Goal: Communication & Community: Share content

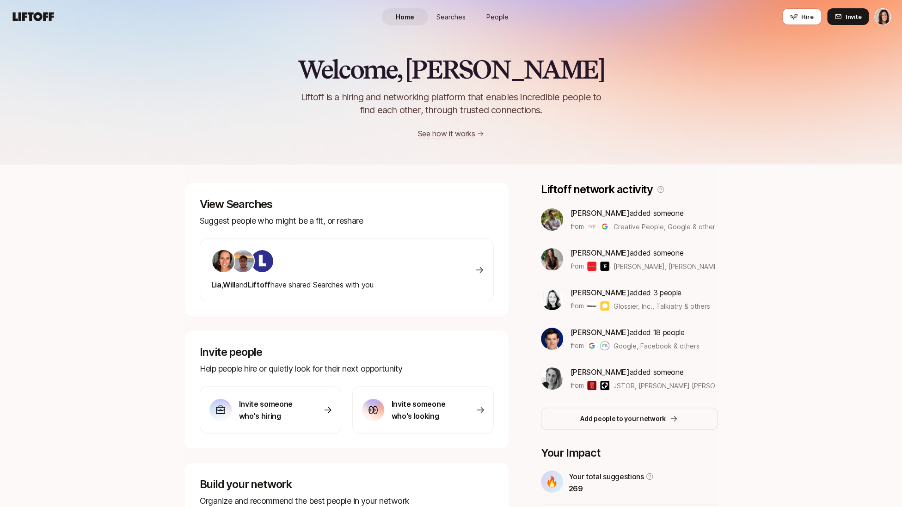
click at [497, 18] on span "People" at bounding box center [497, 17] width 22 height 10
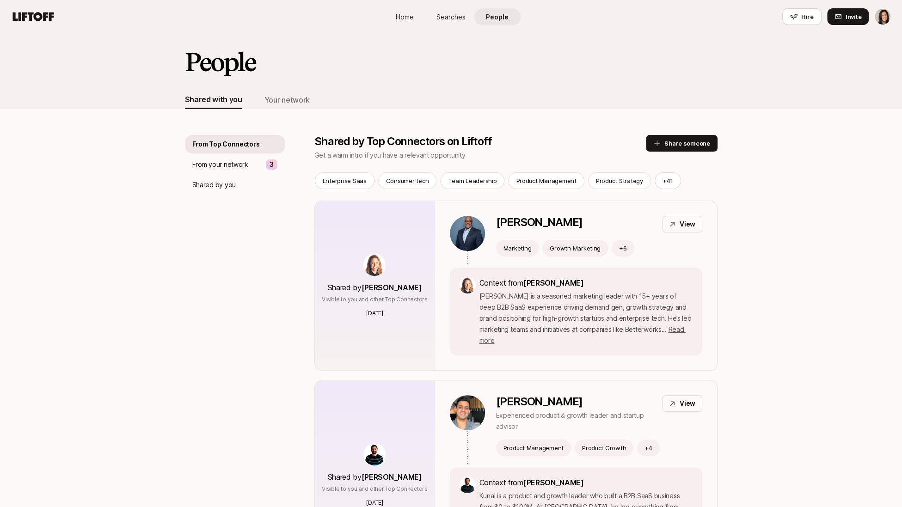
click at [293, 99] on div "Your network" at bounding box center [286, 100] width 45 height 12
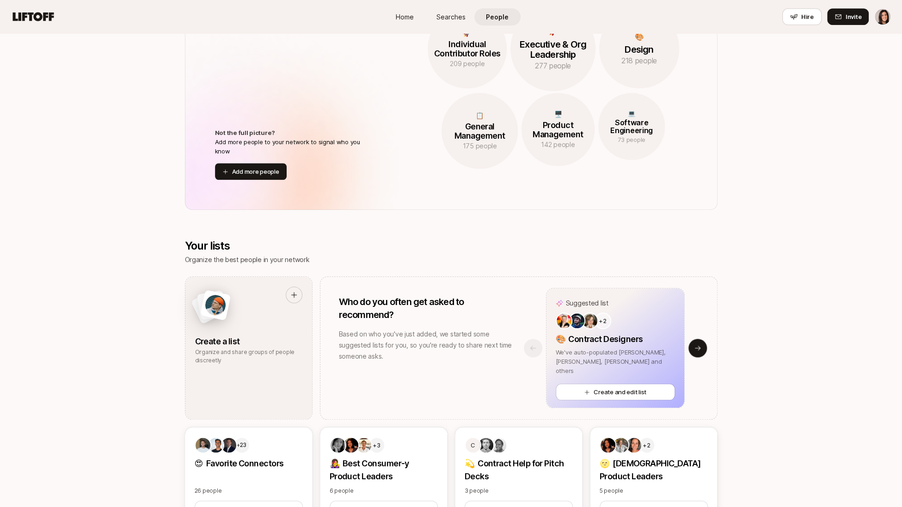
scroll to position [613, 0]
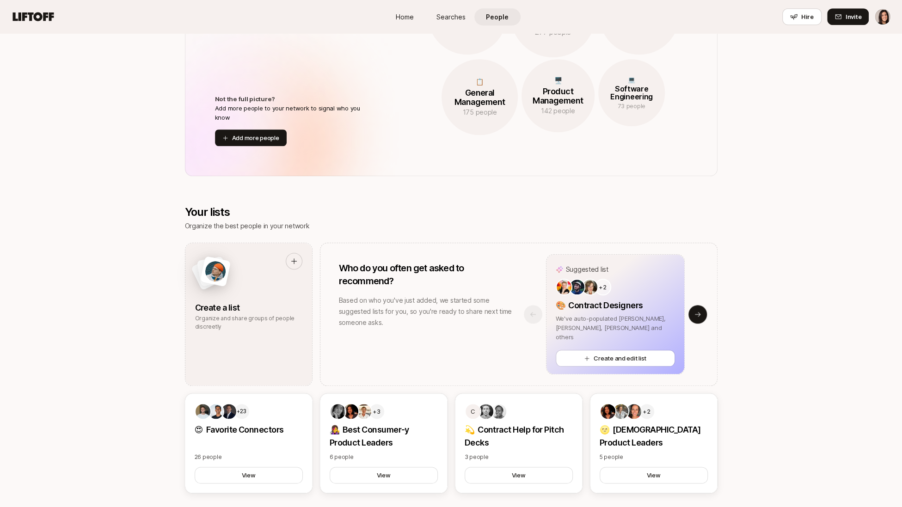
click at [528, 316] on div "Suggested list +2 🎨 Contract Designers We've auto-populated Anna, Ben, Carolina…" at bounding box center [615, 314] width 203 height 120
click at [700, 311] on icon at bounding box center [697, 314] width 7 height 7
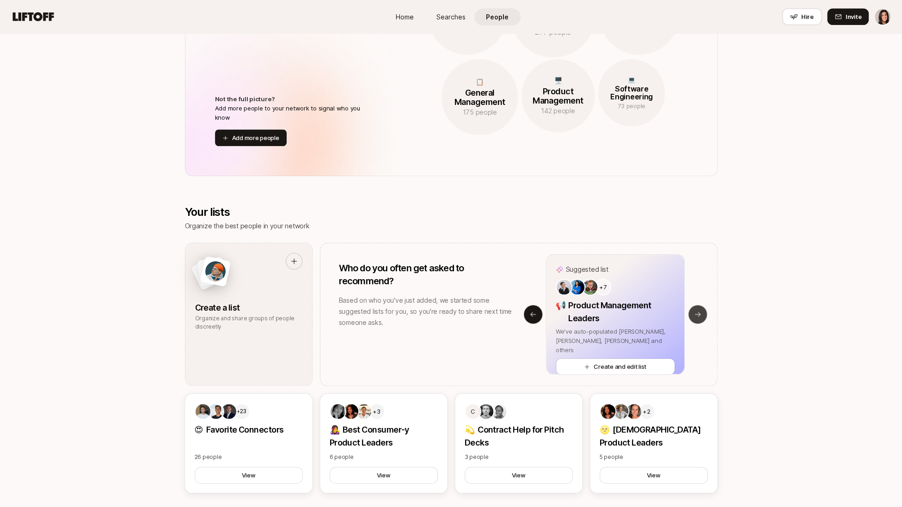
click at [700, 311] on icon at bounding box center [697, 314] width 7 height 7
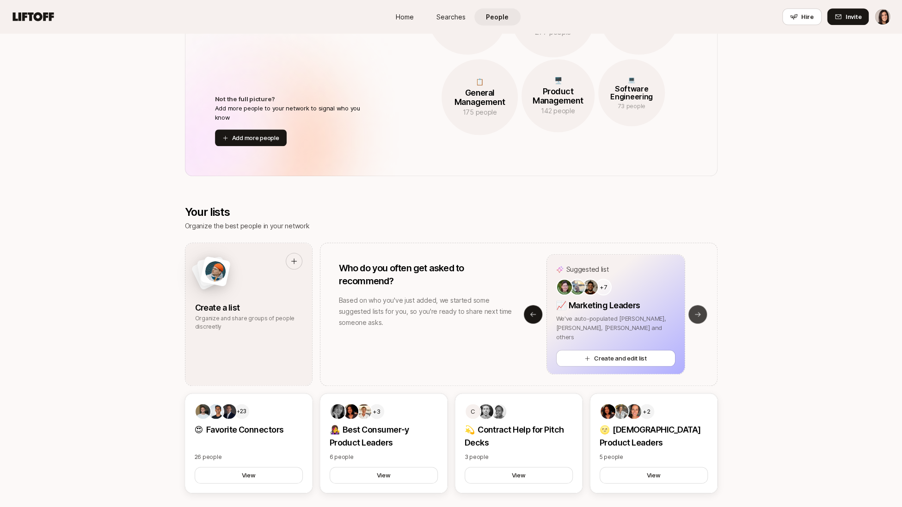
click at [700, 311] on icon at bounding box center [697, 314] width 7 height 7
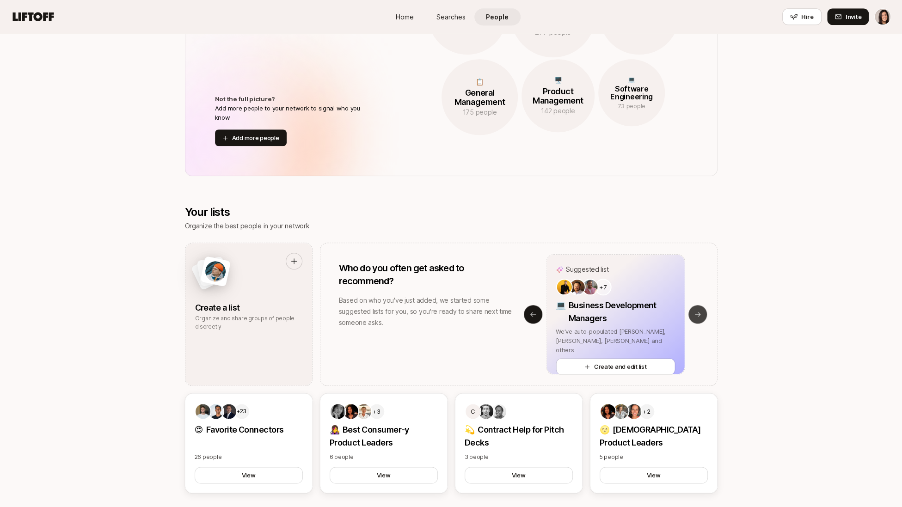
click at [700, 311] on icon at bounding box center [697, 314] width 7 height 7
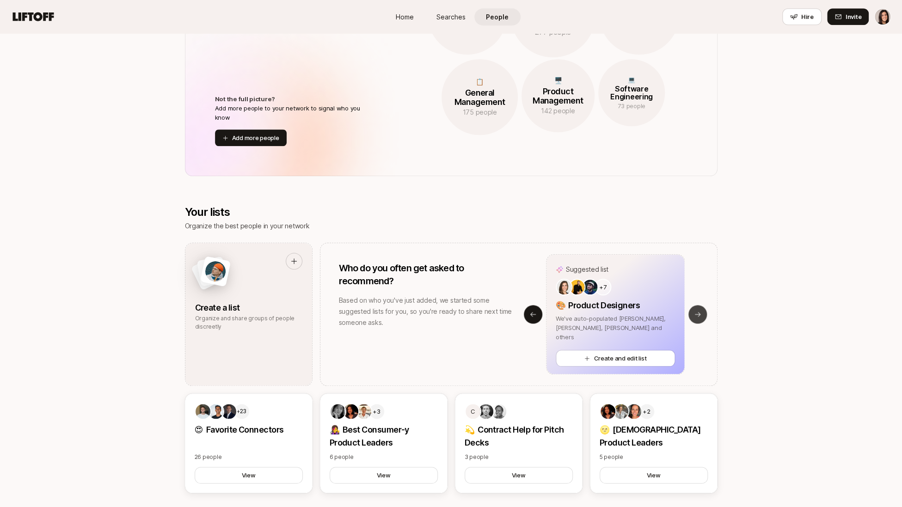
click at [700, 311] on icon at bounding box center [697, 314] width 7 height 7
click at [533, 311] on icon at bounding box center [532, 314] width 7 height 7
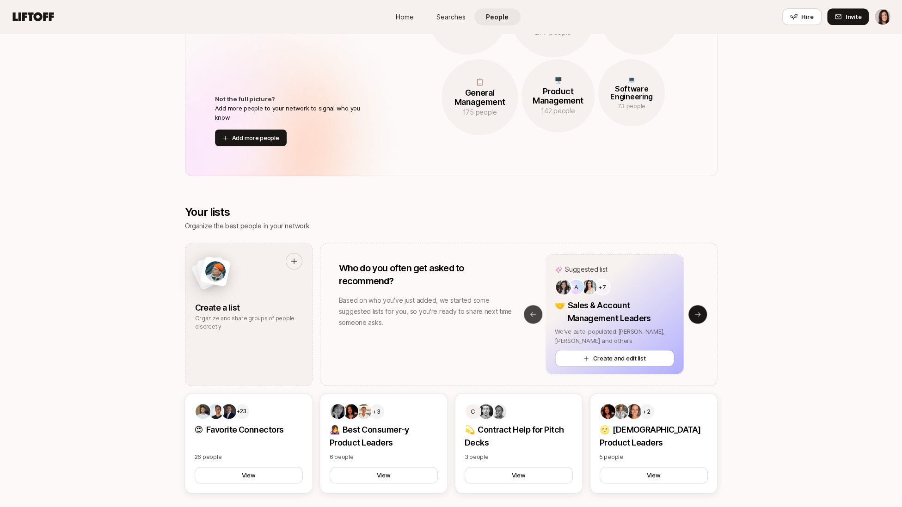
click at [533, 311] on icon at bounding box center [532, 314] width 7 height 7
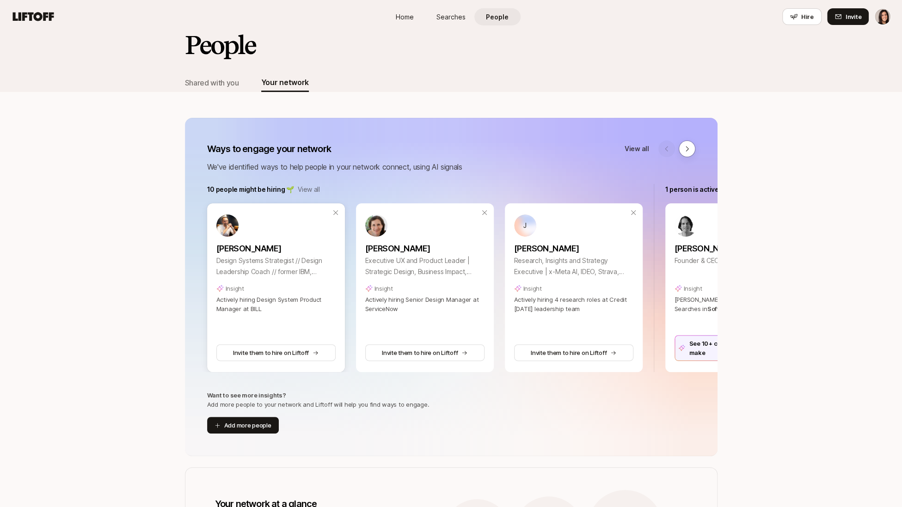
scroll to position [0, 0]
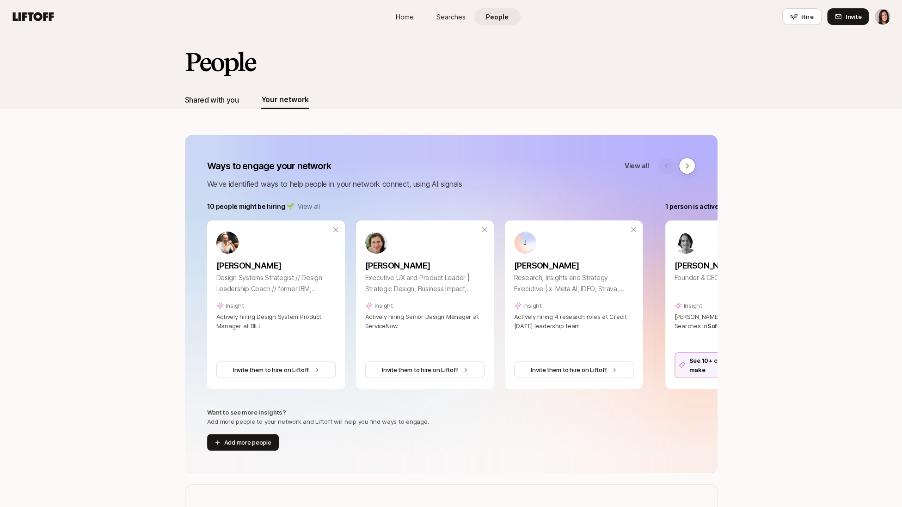
click at [218, 99] on div "Shared with you" at bounding box center [212, 100] width 54 height 12
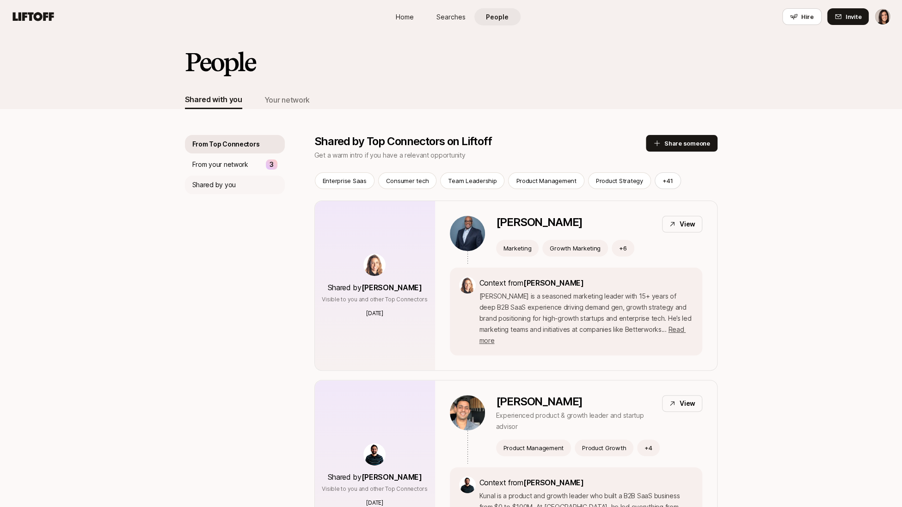
click at [241, 192] on div "Shared by you" at bounding box center [235, 185] width 100 height 18
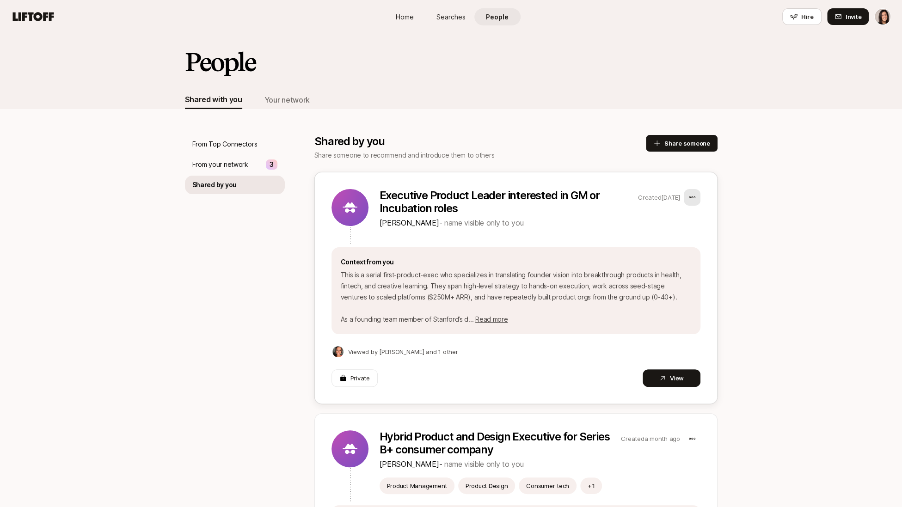
click at [695, 201] on html "Home Searches People Hire Home Searches People Hire Hire Invite People Shared w…" at bounding box center [451, 253] width 902 height 507
click at [695, 192] on html "Home Searches People Hire Home Searches People Hire Hire Invite People Shared w…" at bounding box center [451, 253] width 902 height 507
click at [694, 199] on html "Home Searches People Hire Home Searches People Hire Hire Invite People Shared w…" at bounding box center [451, 253] width 902 height 507
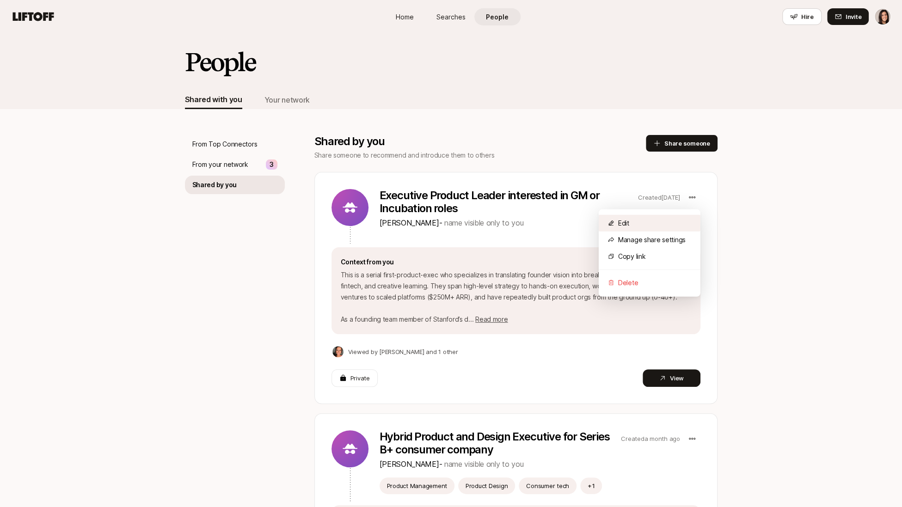
click at [685, 220] on div "Edit" at bounding box center [650, 223] width 102 height 17
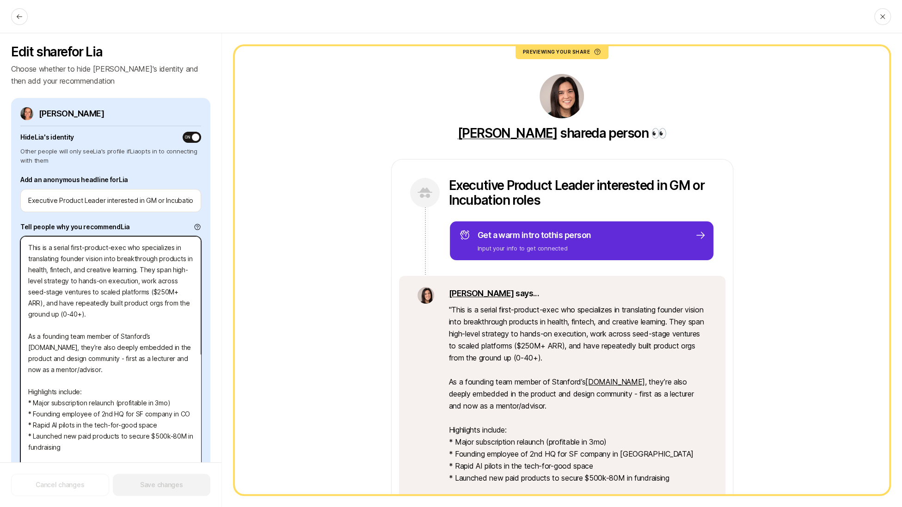
click at [80, 289] on textarea "This is a serial first-product-exec who specializes in translating founder visi…" at bounding box center [110, 380] width 181 height 289
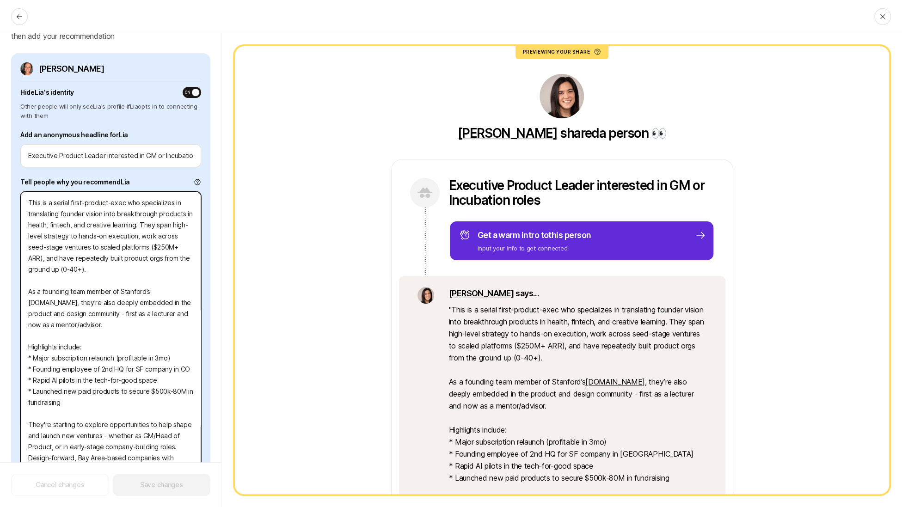
scroll to position [83, 0]
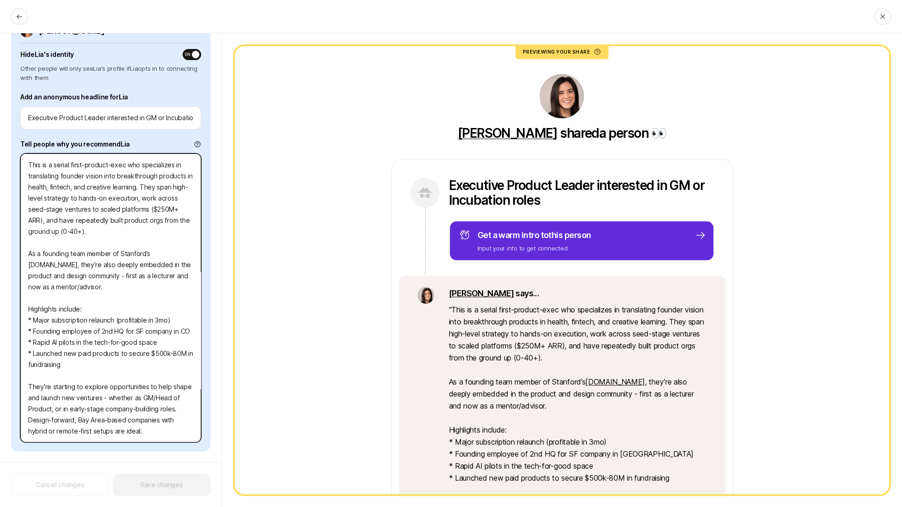
drag, startPoint x: 28, startPoint y: 247, endPoint x: 88, endPoint y: 461, distance: 222.0
click at [88, 461] on div "Edit share for Lia Choose whether to hide Lia's identity and then add your reco…" at bounding box center [111, 270] width 222 height 474
type textarea "x"
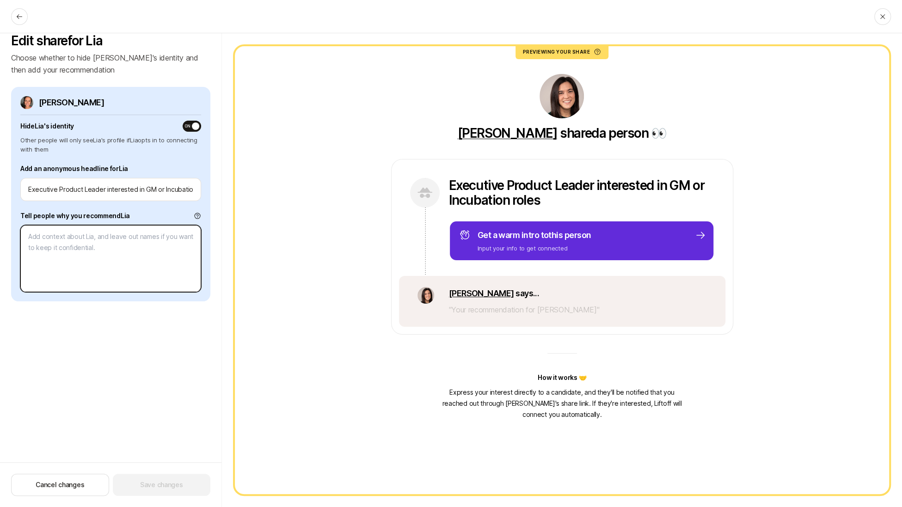
scroll to position [11, 0]
paste textarea "This is an incredibly talented, design-savvy product leader who specializes in …"
type textarea "x"
type textarea "This is an incredibly talented, design-savvy product leader who specializes in …"
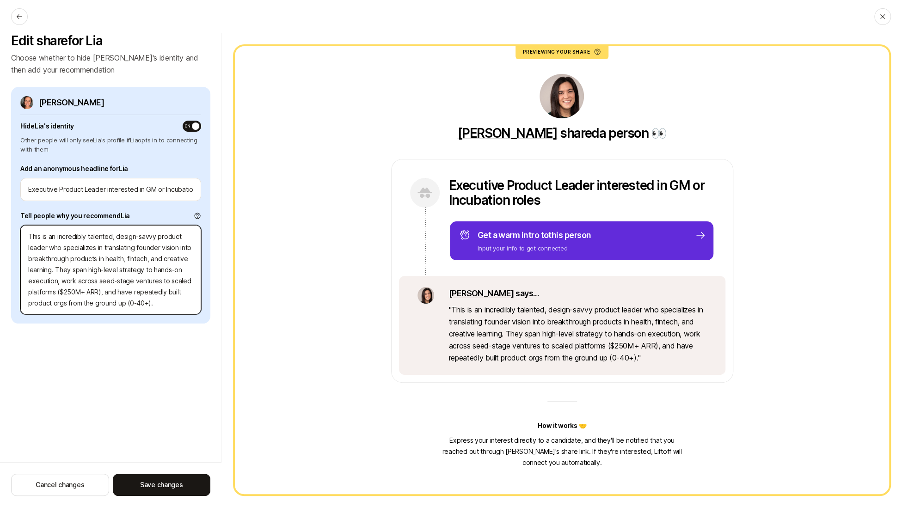
type textarea "x"
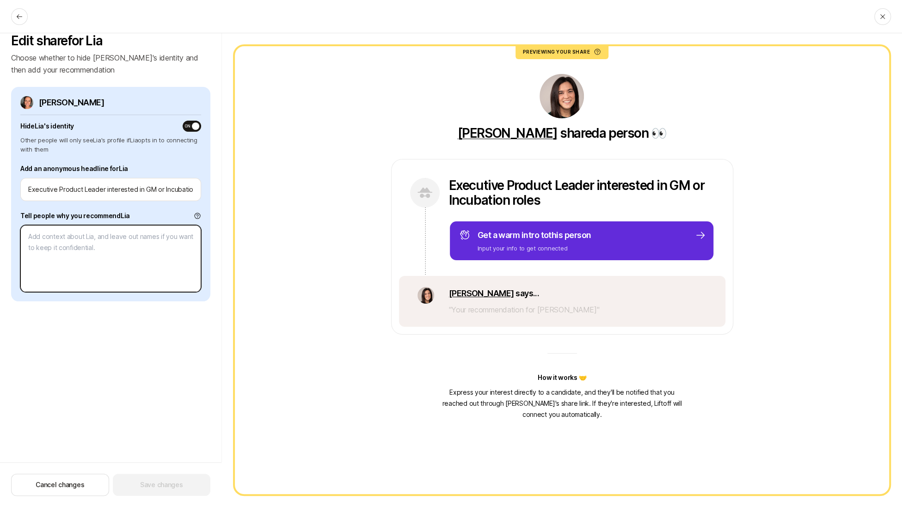
type textarea "x"
type textarea "This is a serial first-product-exec who specializes in translating founder visi…"
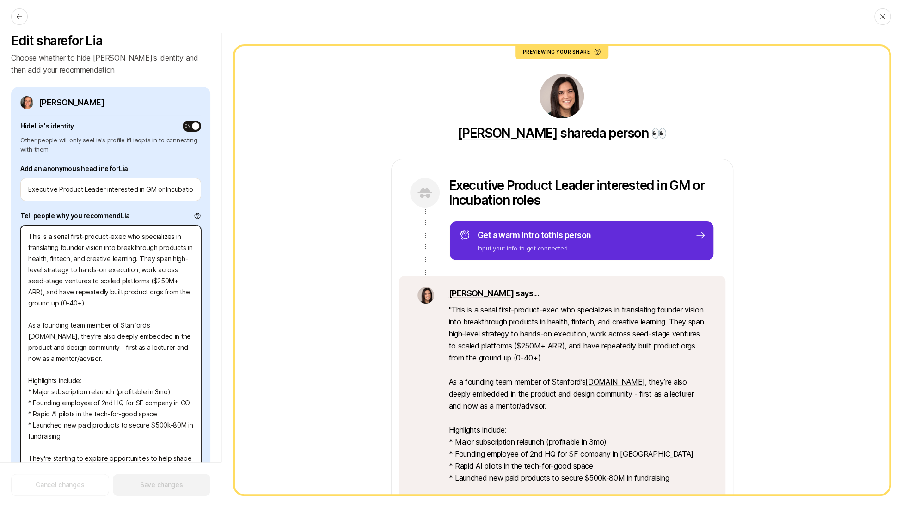
scroll to position [83, 0]
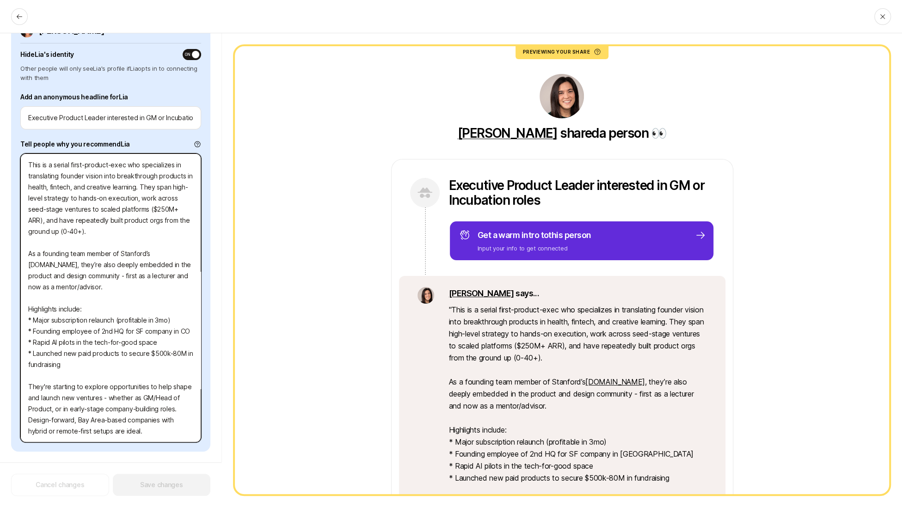
click at [132, 305] on textarea "This is a serial first-product-exec who specializes in translating founder visi…" at bounding box center [110, 298] width 181 height 289
drag, startPoint x: 48, startPoint y: 217, endPoint x: 8, endPoint y: 143, distance: 83.8
click at [8, 143] on div "Edit share for Lia Choose whether to hide Lia's identity and then add your reco…" at bounding box center [111, 270] width 222 height 474
paste textarea "n incredibly talented, design-savvy product leader"
type textarea "x"
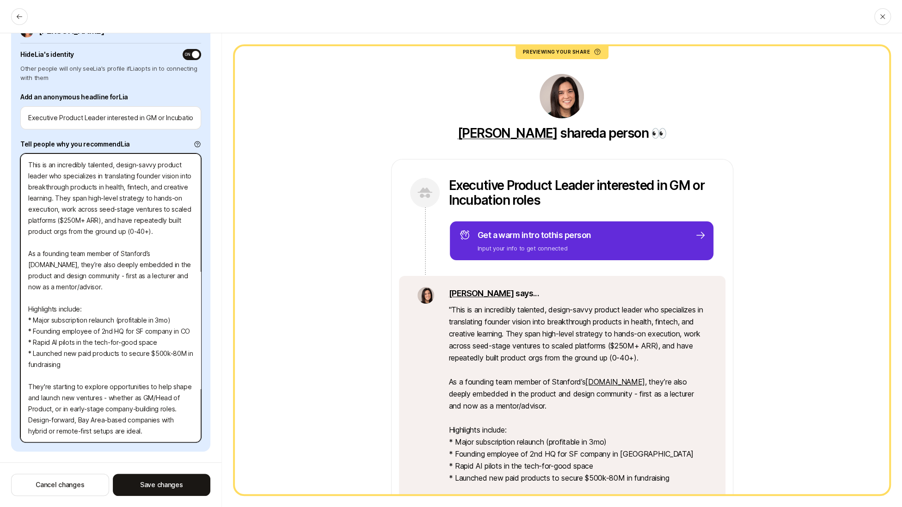
type textarea "This is an incredibly talented, design-savvy product leader who specializes in …"
drag, startPoint x: 79, startPoint y: 308, endPoint x: 26, endPoint y: 306, distance: 52.3
click at [26, 308] on textarea "This is an incredibly talented, design-savvy product leader who specializes in …" at bounding box center [110, 298] width 181 height 289
type textarea "x"
type textarea "This is an incredibly talented, design-savvy product leader who specializes in …"
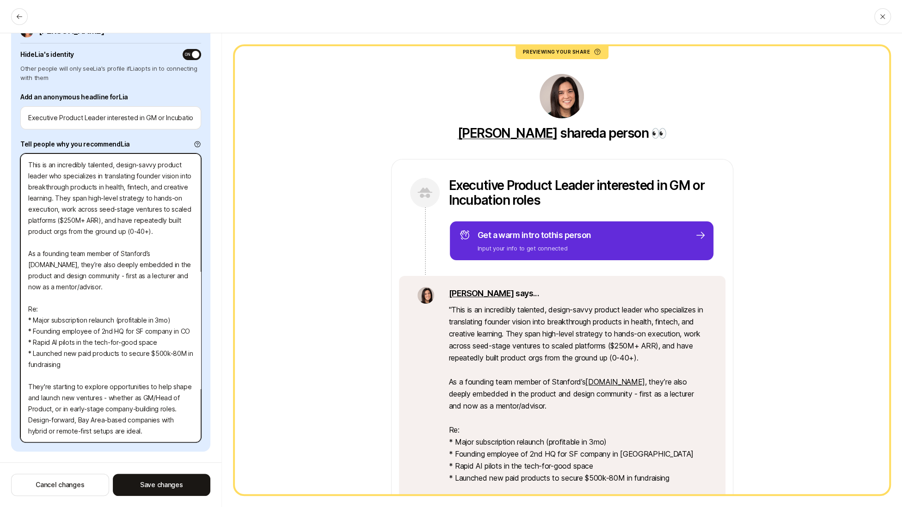
type textarea "x"
type textarea "This is an incredibly talented, design-savvy product leader who specializes in …"
type textarea "x"
type textarea "This is an incredibly talented, design-savvy product leader who specializes in …"
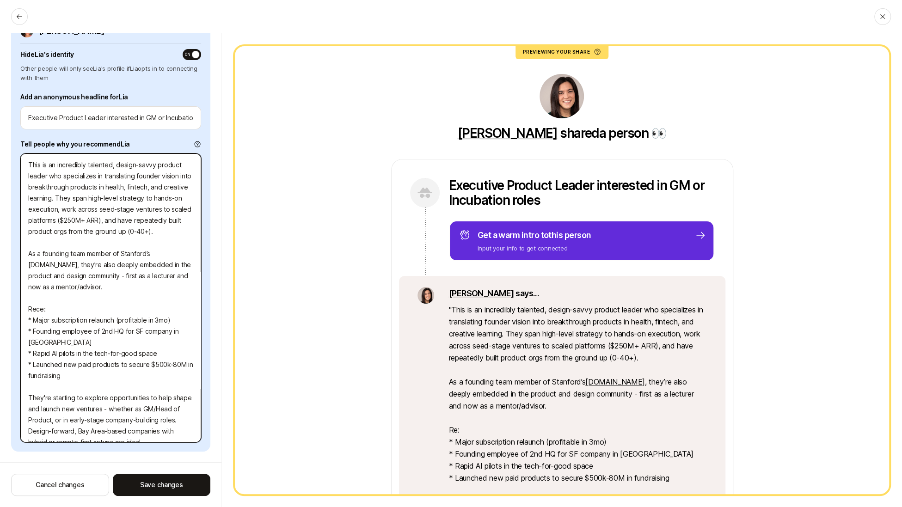
type textarea "x"
type textarea "This is an incredibly talented, design-savvy product leader who specializes in …"
type textarea "x"
type textarea "This is an incredibly talented, design-savvy product leader who specializes in …"
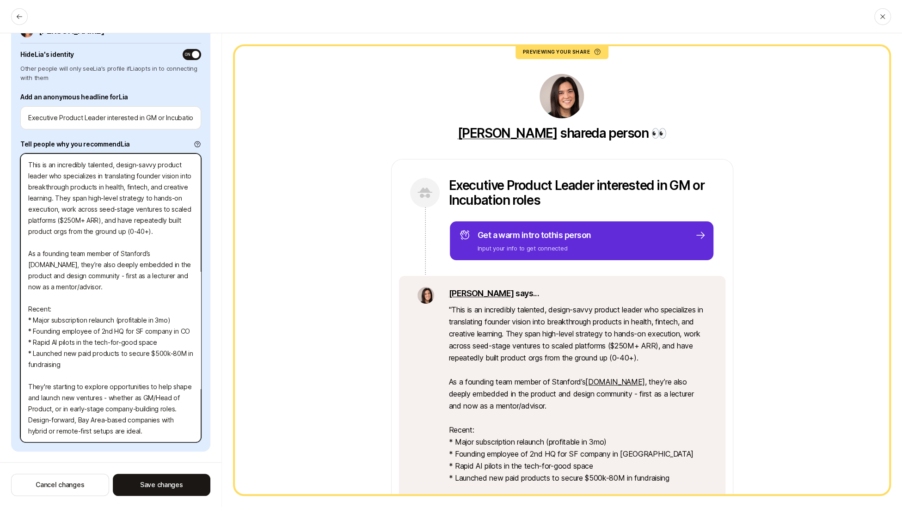
type textarea "x"
type textarea "This is an incredibly talented, design-savvy product leader who specializes in …"
type textarea "x"
type textarea "This is an incredibly talented, design-savvy product leader who specializes in …"
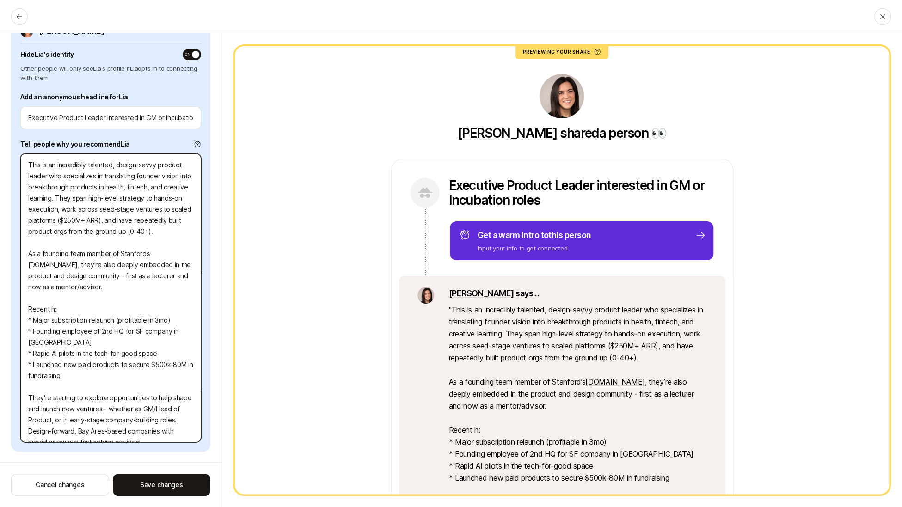
type textarea "x"
type textarea "This is an incredibly talented, design-savvy product leader who specializes in …"
type textarea "x"
type textarea "This is an incredibly talented, design-savvy product leader who specializes in …"
type textarea "x"
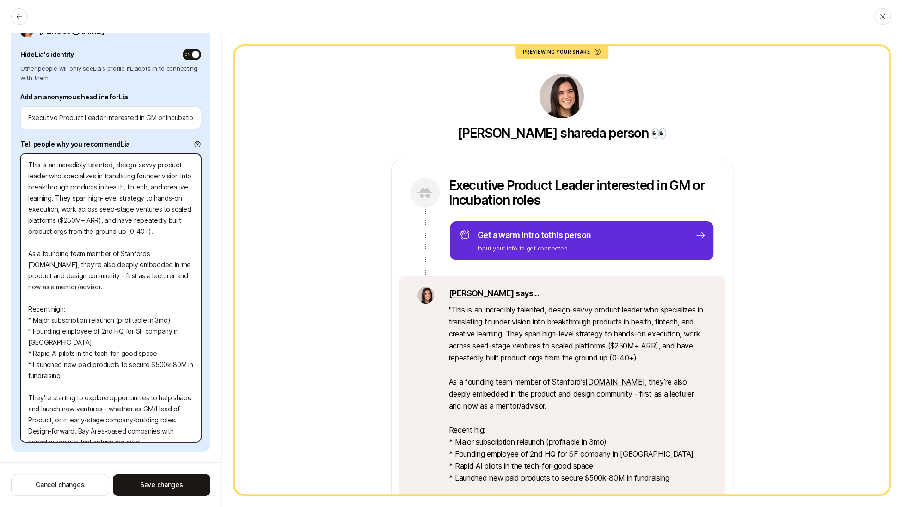
type textarea "This is an incredibly talented, design-savvy product leader who specializes in …"
type textarea "x"
type textarea "This is an incredibly talented, design-savvy product leader who specializes in …"
type textarea "x"
type textarea "This is an incredibly talented, design-savvy product leader who specializes in …"
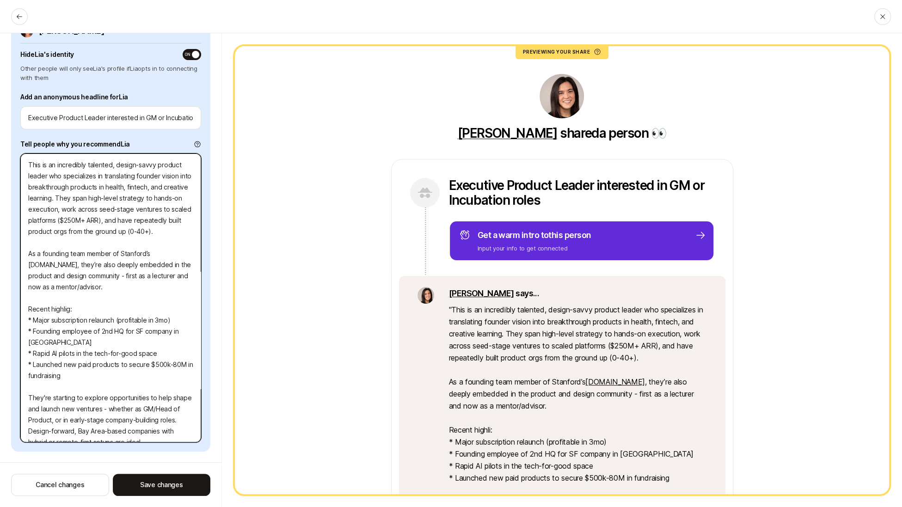
type textarea "x"
type textarea "This is an incredibly talented, design-savvy product leader who specializes in …"
type textarea "x"
type textarea "This is an incredibly talented, design-savvy product leader who specializes in …"
type textarea "x"
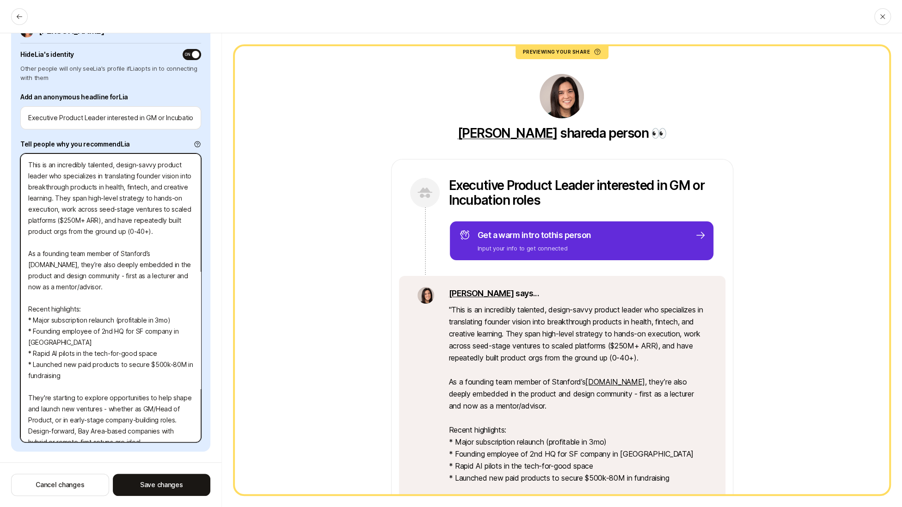
type textarea "This is an incredibly talented, design-savvy product leader who specializes in …"
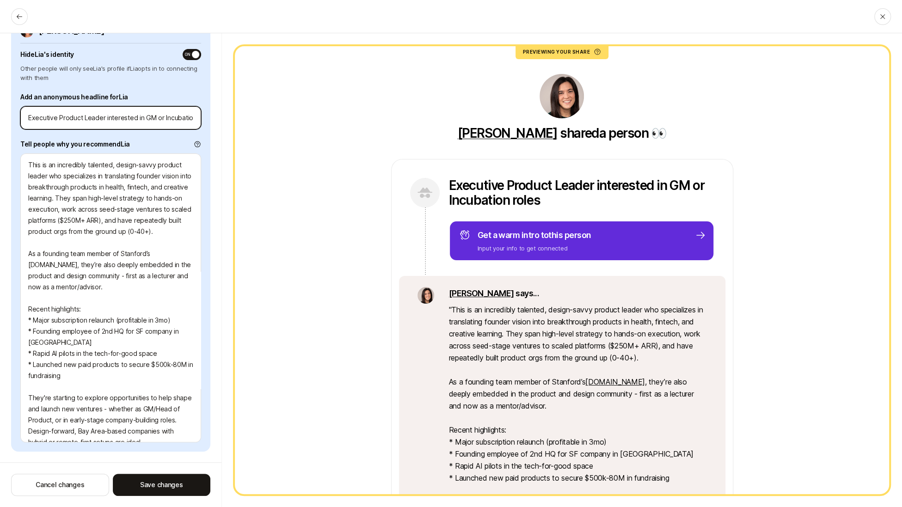
drag, startPoint x: 55, startPoint y: 117, endPoint x: 8, endPoint y: 117, distance: 46.7
click at [8, 117] on div "Edit share for Lia Choose whether to hide Lia's identity and then add your reco…" at bounding box center [111, 270] width 222 height 474
type textarea "x"
type input "S Product Leader interested in GM or Incubation roles"
type textarea "x"
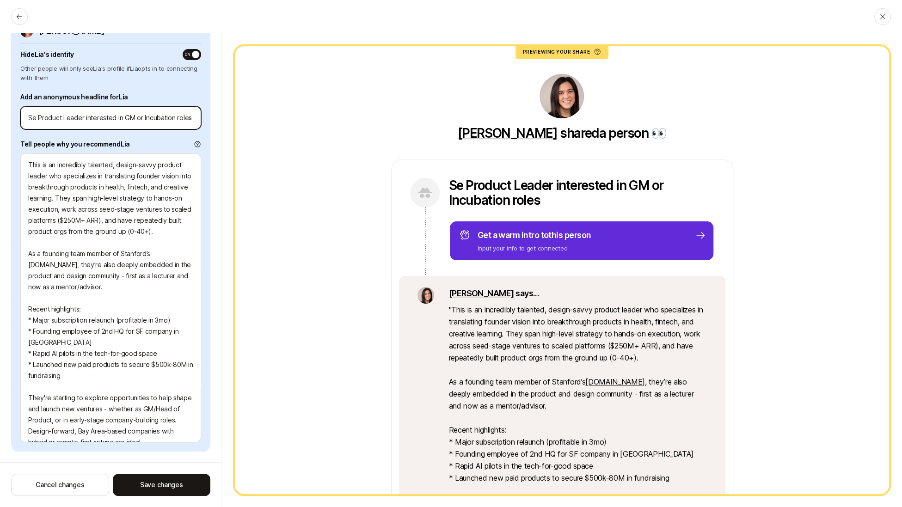
type input "Sem Product Leader interested in GM or Incubation roles"
type textarea "x"
type input "Semo Product Leader interested in GM or Incubation roles"
type textarea "x"
type input "Semop Product Leader interested in GM or Incubation roles"
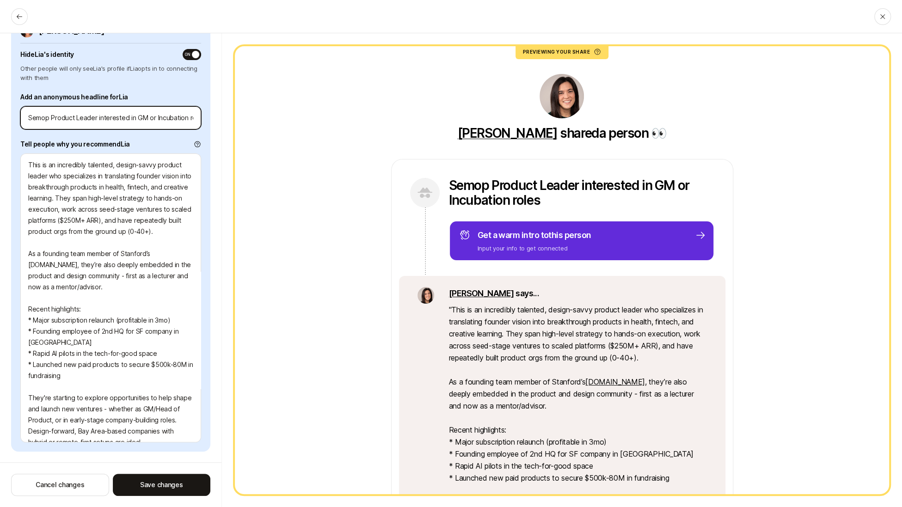
type textarea "x"
type input "Semo Product Leader interested in GM or Incubation roles"
type textarea "x"
type input "Sem Product Leader interested in GM or Incubation roles"
type textarea "x"
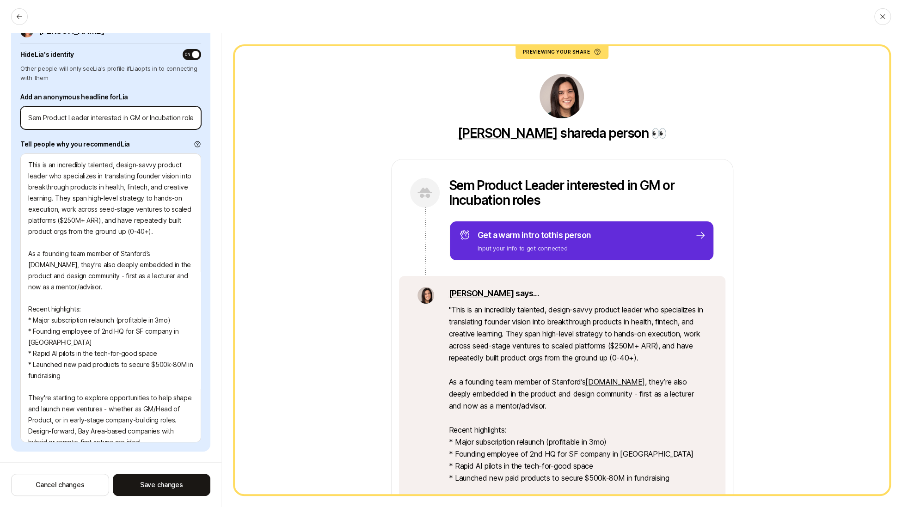
type input "Se Product Leader interested in GM or Incubation roles"
type textarea "x"
type input "Sen Product Leader interested in GM or Incubation roles"
type textarea "x"
type input "Seni Product Leader interested in GM or Incubation roles"
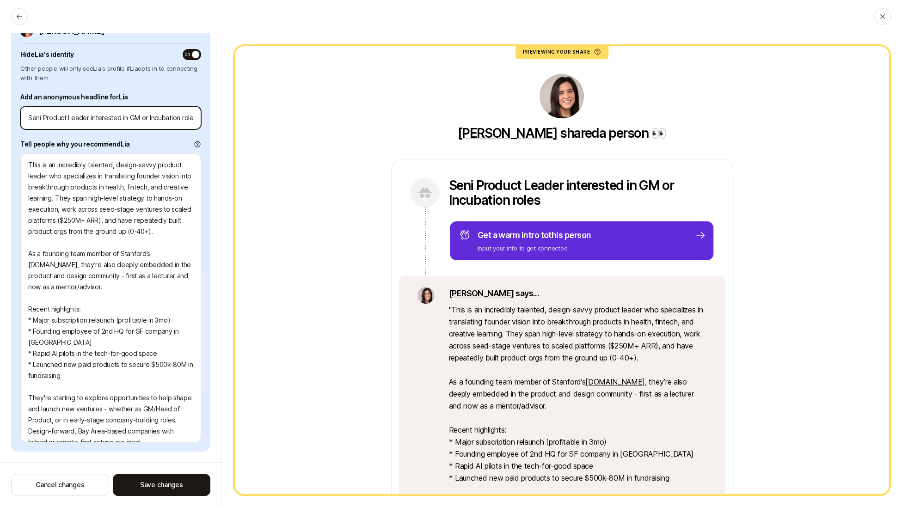
type textarea "x"
type input "Senior Product Leader interested in GM or Incubation roles"
type textarea "x"
type input "Senior Product Leader interested in GM or Incubation roles"
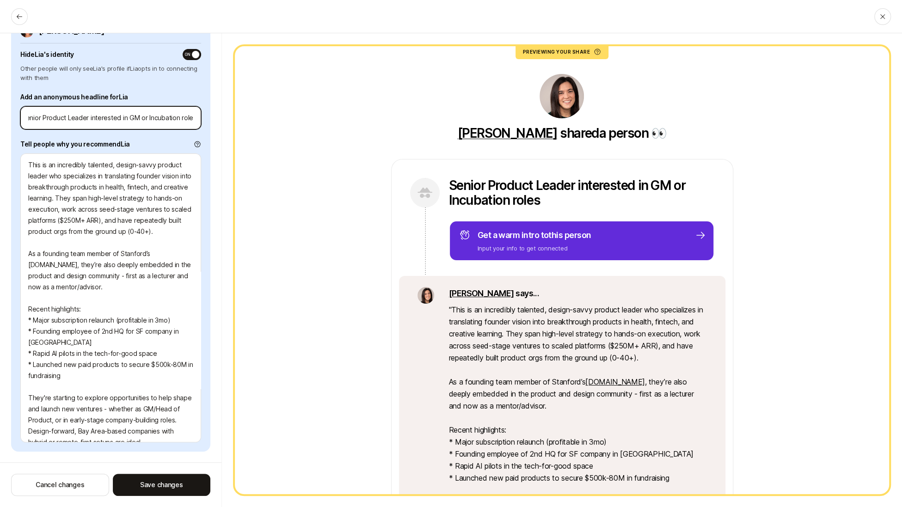
drag, startPoint x: 154, startPoint y: 117, endPoint x: 262, endPoint y: 123, distance: 107.9
click at [262, 123] on div "Edit share for Lia Choose whether to hide Lia's identity and then add your reco…" at bounding box center [451, 270] width 902 height 474
type textarea "x"
type input "Senior Product Leader interested in GM o"
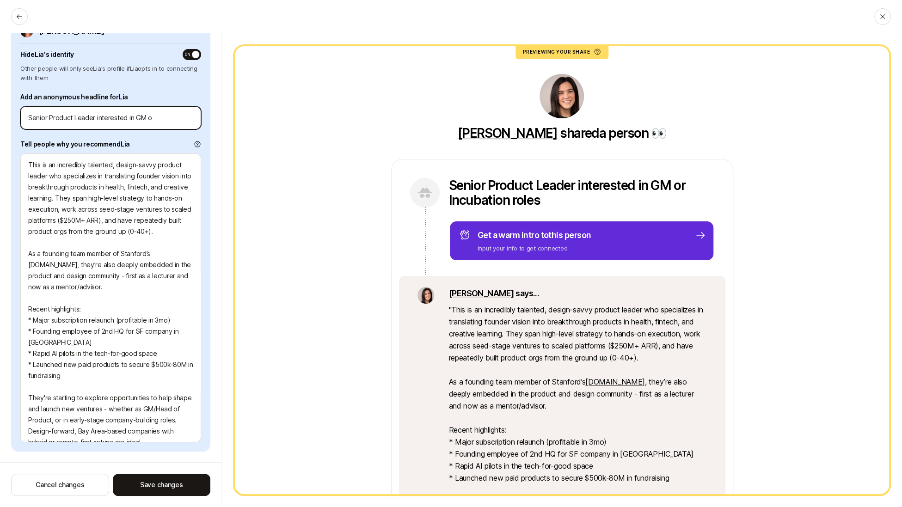
type textarea "x"
type input "Senior Product Leader interested in GM"
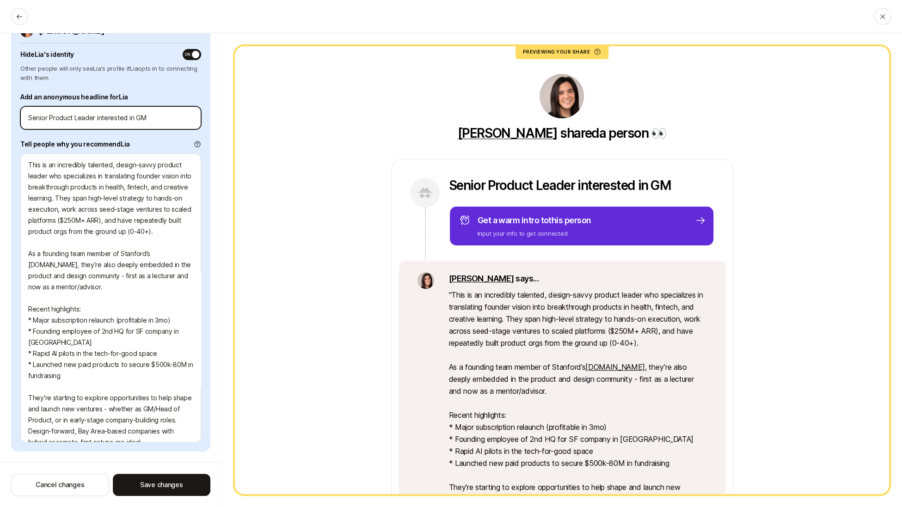
type textarea "x"
type input "Senior Product Leader interested in GM /"
type textarea "x"
type input "Senior Product Leader interested in GM /N"
type textarea "x"
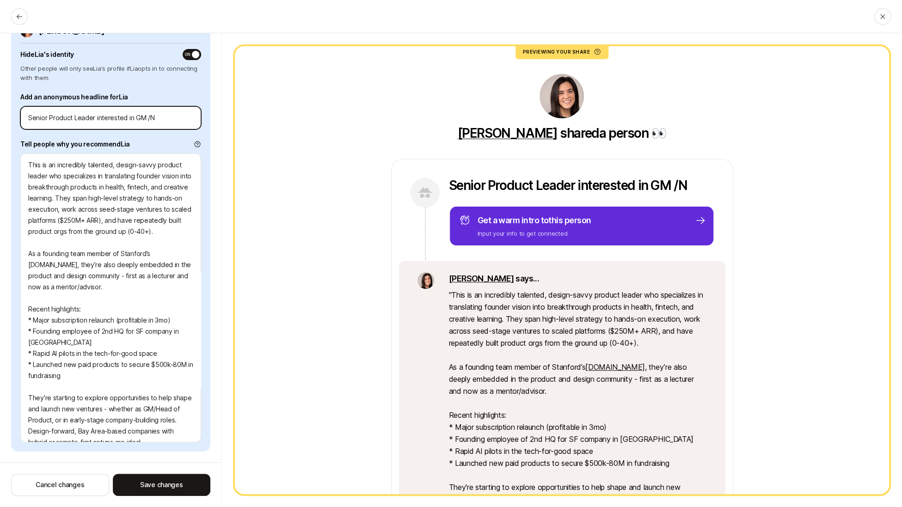
type input "Senior Product Leader interested in GM /"
type textarea "x"
type input "Senior Product Leader interested in GM / N"
type textarea "x"
type input "Senior Product Leader interested in GM / Ne"
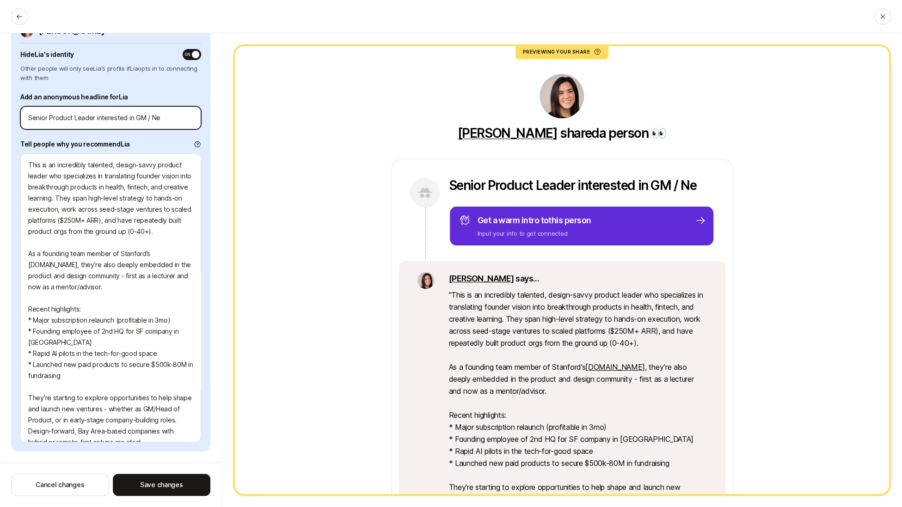
type textarea "x"
type input "Senior Product Leader interested in GM / New"
type textarea "x"
type input "Senior Product Leader interested in GM / New P"
type textarea "x"
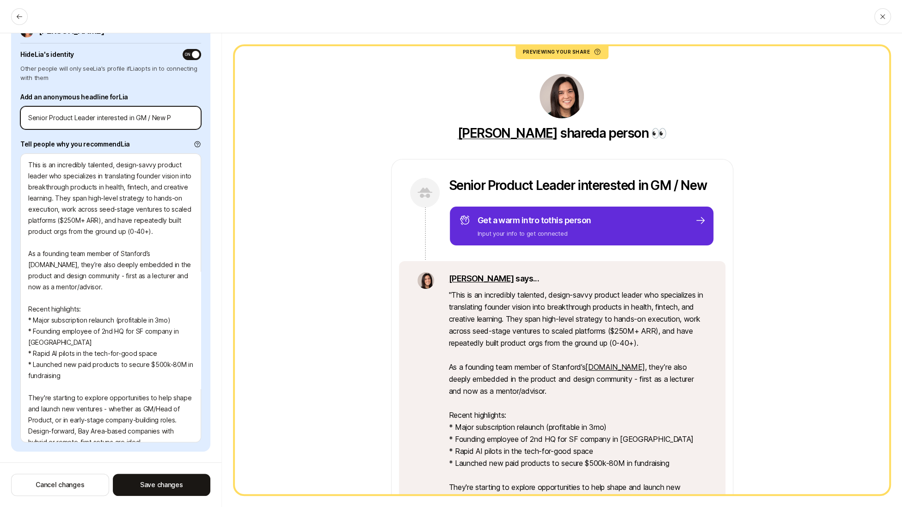
type input "Senior Product Leader interested in GM / New Pr"
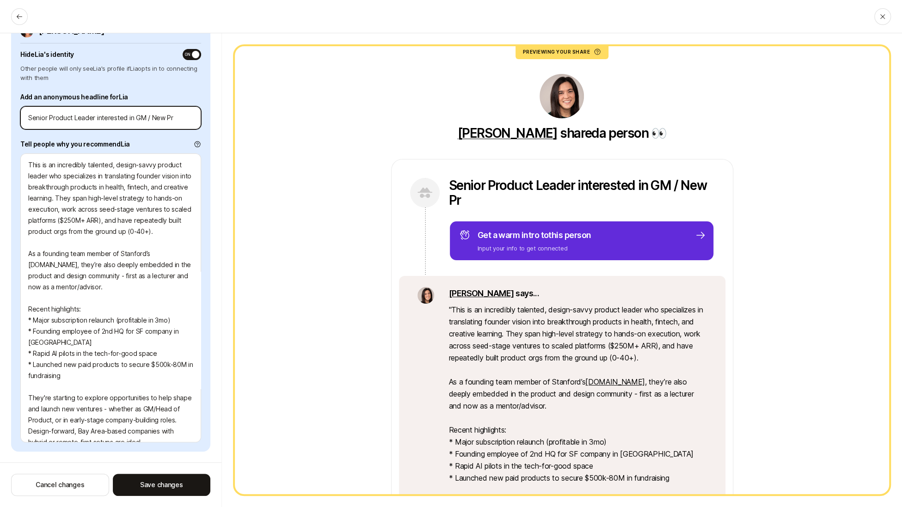
type textarea "x"
type input "Senior Product Leader interested in GM / New Pro"
type textarea "x"
type input "Senior Product Leader interested in GM / New Prod"
type textarea "x"
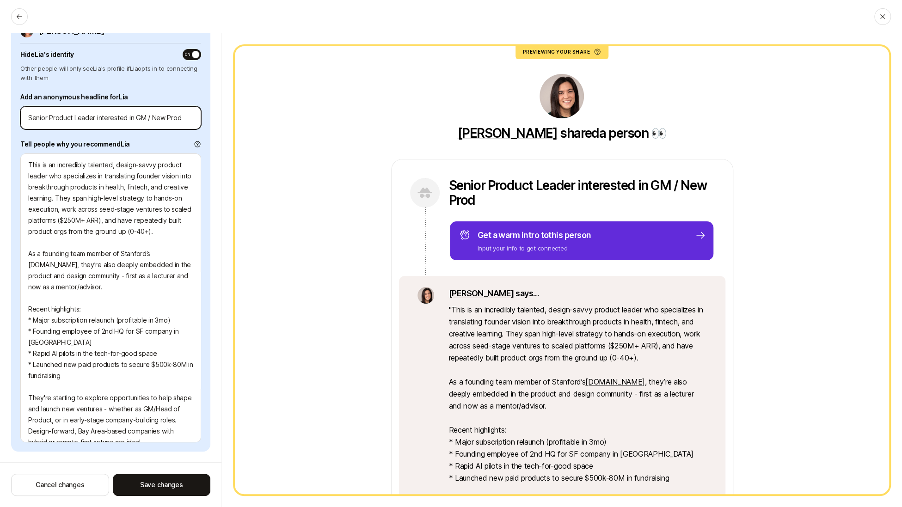
type input "Senior Product Leader interested in GM / New Produ"
type textarea "x"
type input "Senior Product Leader interested in GM / New Produc"
type textarea "x"
type input "Senior Product Leader interested in GM / New Product"
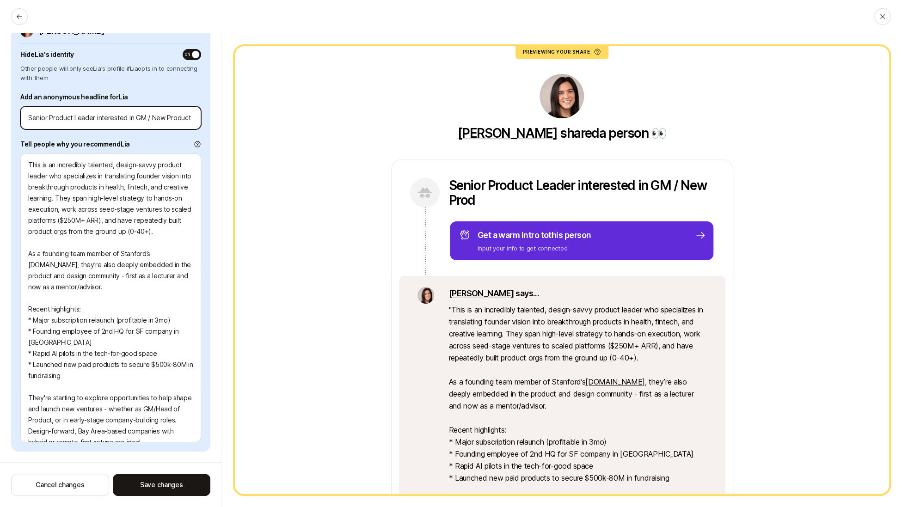
type textarea "x"
type input "Senior Product Leader interested in GM / New Product"
type textarea "x"
type input "Senior Product Leader interested in GM / New Product R"
type textarea "x"
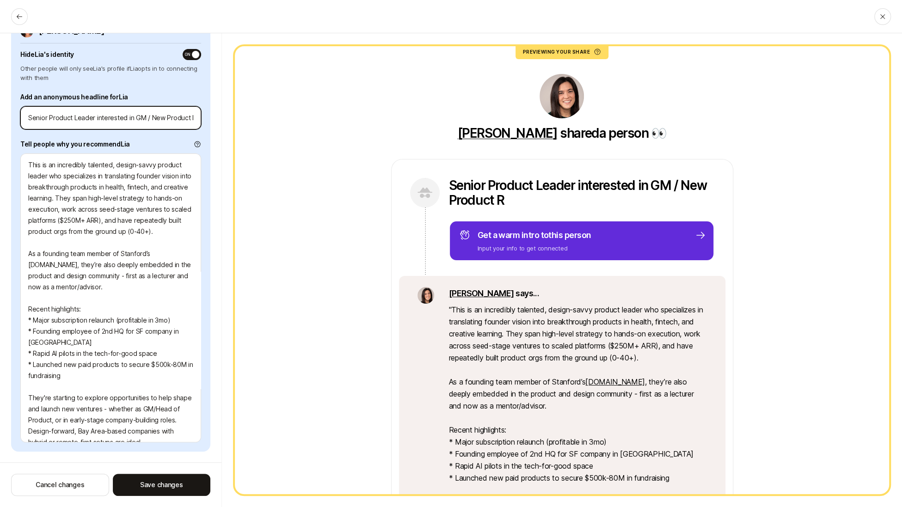
type input "Senior Product Leader interested in GM / New Product Ro"
type textarea "x"
type input "Senior Product Leader interested in GM / New Product Rol"
type textarea "x"
type input "Senior Product Leader interested in GM / New Product Ro"
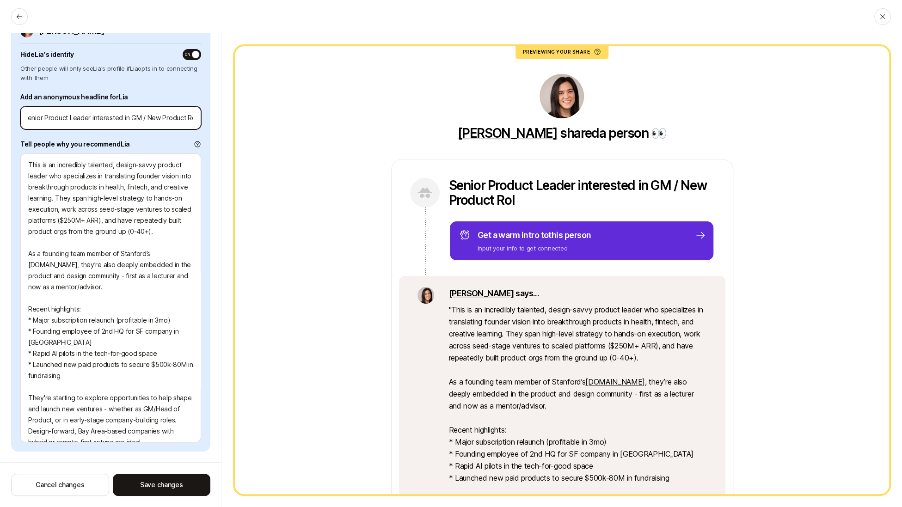
scroll to position [0, 4]
type textarea "x"
type input "Senior Product Leader interested in GM / New Product R"
type textarea "x"
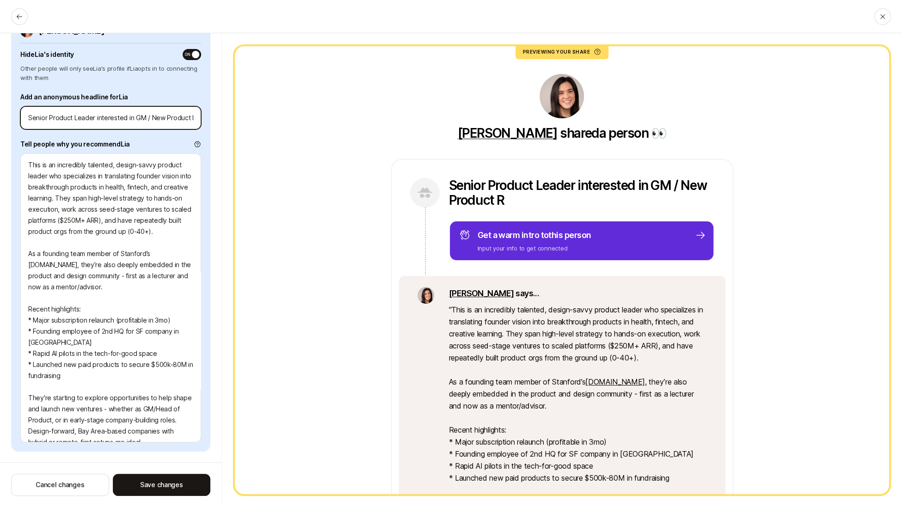
type input "Senior Product Leader interested in GM / New Product"
type textarea "x"
type input "Senior Product Leader interested in GM / New Product r"
type textarea "x"
type input "Senior Product Leader interested in GM / New Product ro"
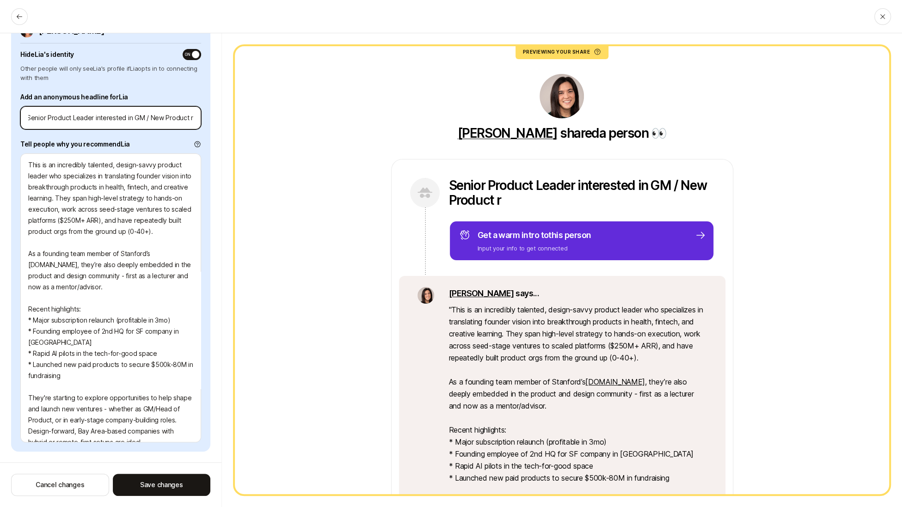
type textarea "x"
type input "Senior Product Leader interested in GM / New Product rol"
type textarea "x"
type input "Senior Product Leader interested in GM / New Product role"
type textarea "x"
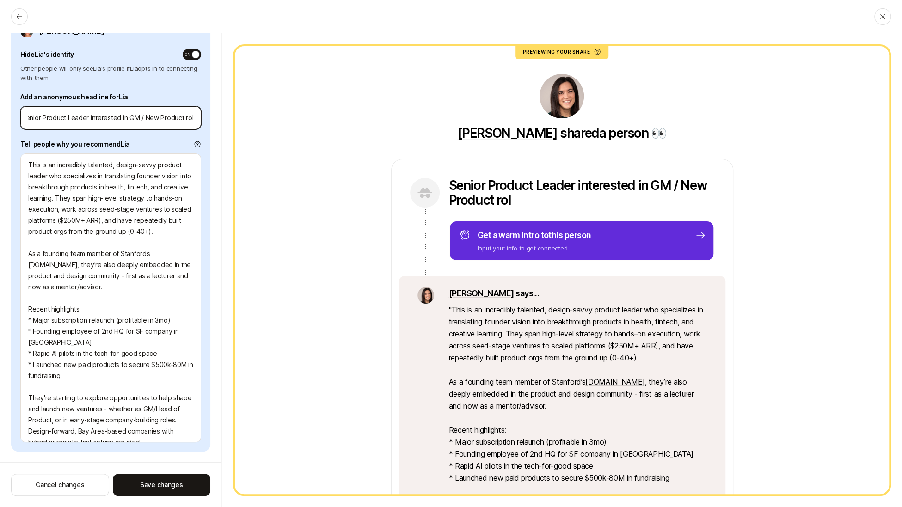
type input "Senior Product Leader interested in GM / New Product roles"
click at [138, 117] on input "Senior Product Leader interested in GM / New Product roles" at bounding box center [110, 117] width 165 height 11
type textarea "x"
type input "Senior Product Leader interested in GM New Product roles"
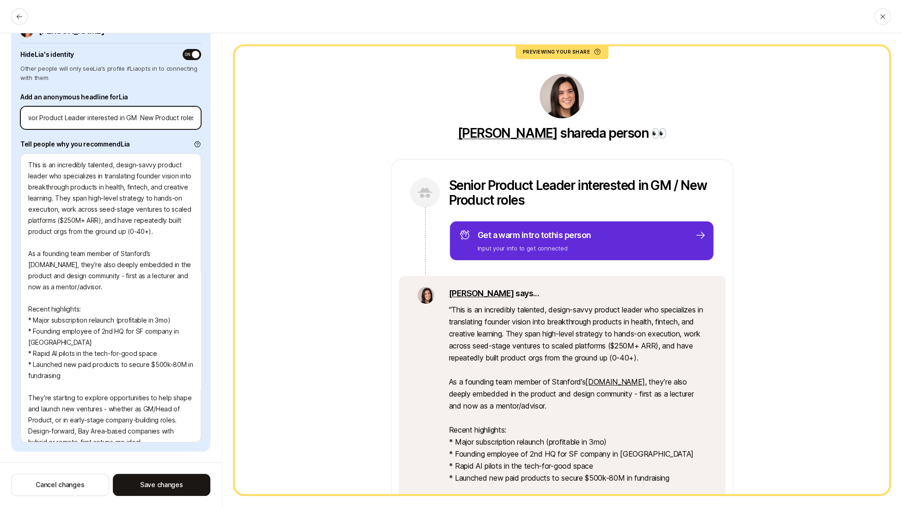
scroll to position [0, 8]
type textarea "x"
type input "Senior Product Leader interested in GM a New Product roles"
type textarea "x"
type input "Senior Product Leader interested in GM an New Product roles"
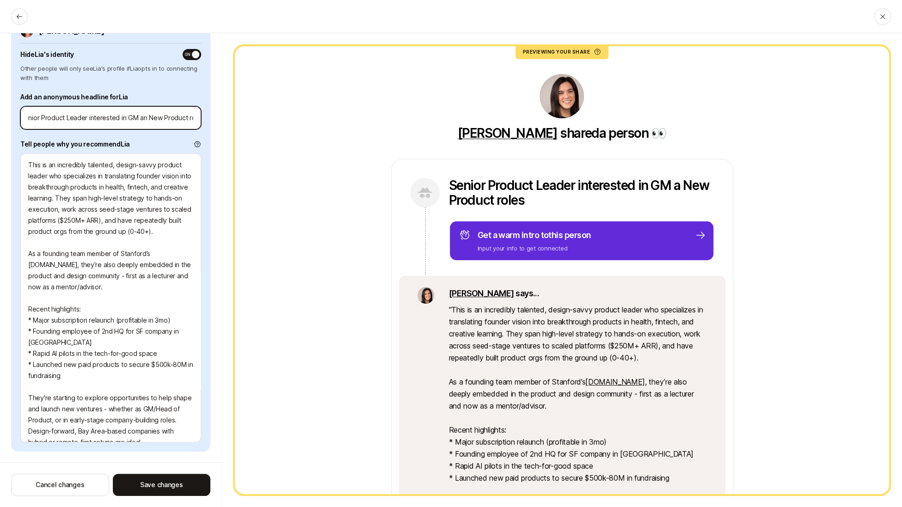
type textarea "x"
type input "Senior Product Leader interested in GM and New Product roles"
type textarea "x"
type input "Senior Product Leader interested in GM an New Product roles"
type textarea "x"
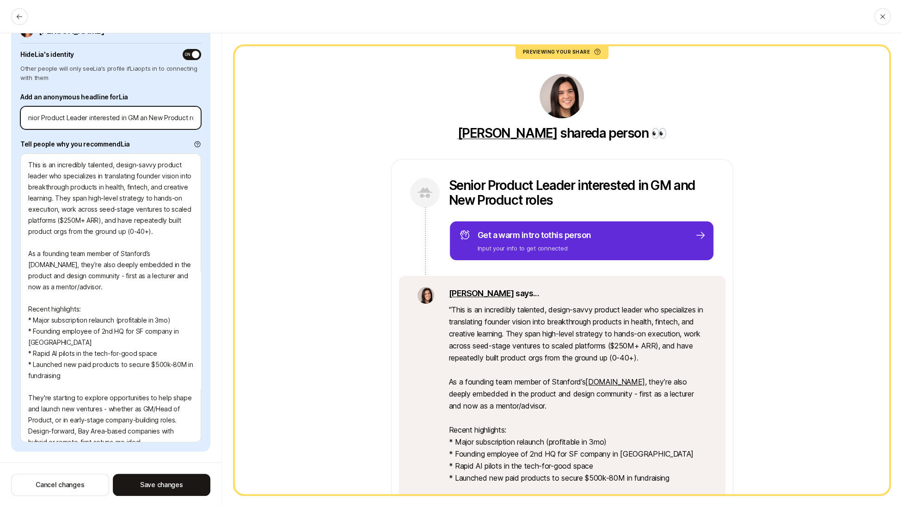
type input "Senior Product Leader interested in GM a New Product roles"
type textarea "x"
type input "Senior Product Leader interested in GM New Product roles"
type textarea "x"
type input "Senior Product Leader interested in GM / New Product roles"
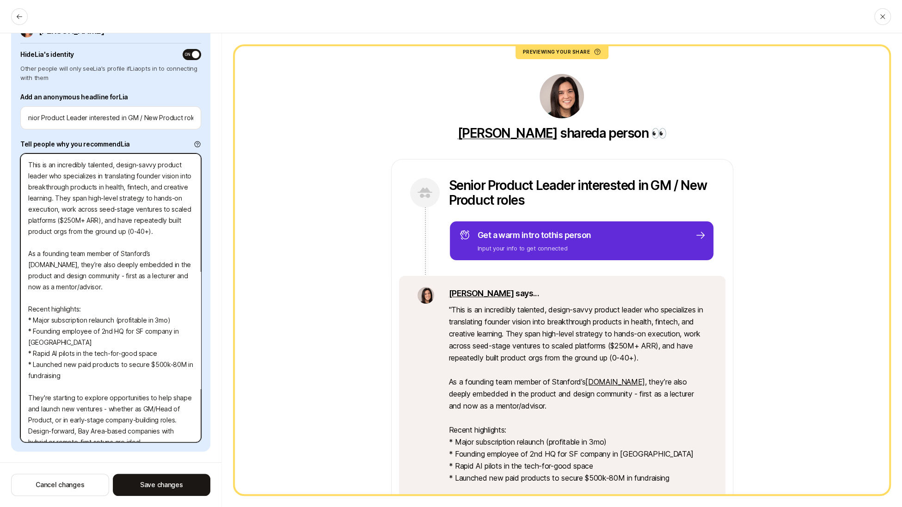
click at [89, 188] on textarea "This is an incredibly talented, design-savvy product leader who specializes in …" at bounding box center [110, 298] width 181 height 289
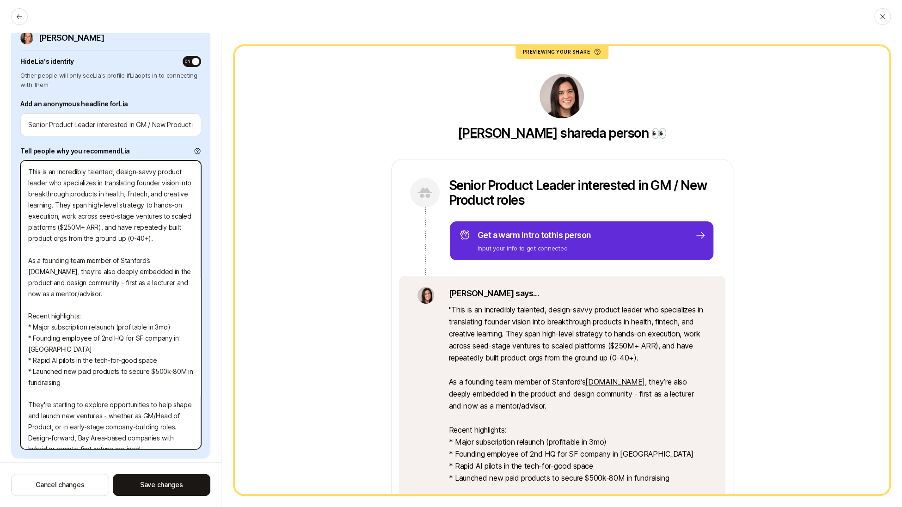
scroll to position [83, 0]
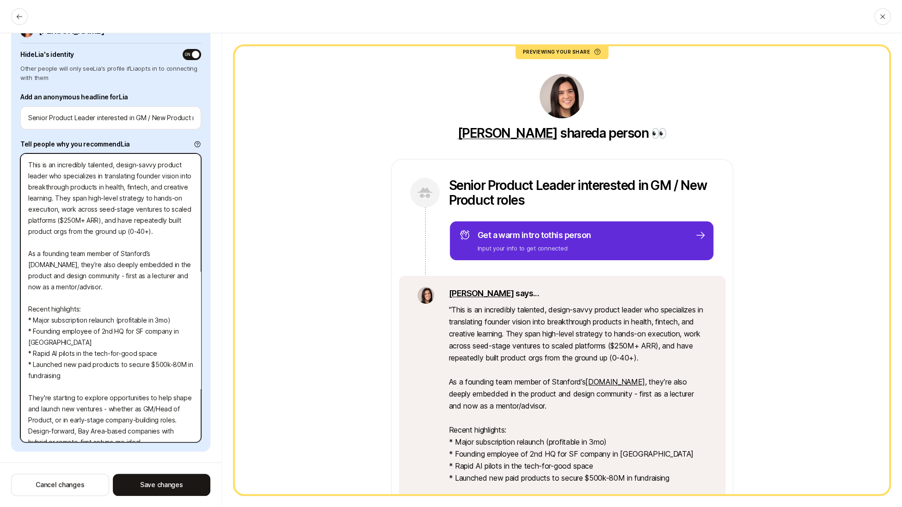
drag, startPoint x: 25, startPoint y: 158, endPoint x: 111, endPoint y: 507, distance: 359.5
click at [111, 507] on div "Edit share for Lia Choose whether to hide Lia's identity and then add your reco…" at bounding box center [111, 270] width 222 height 474
type textarea "x"
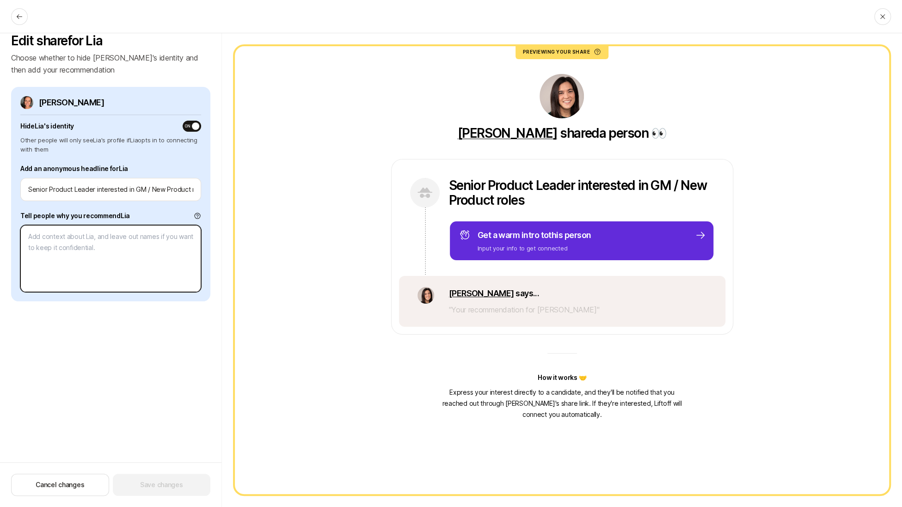
paste textarea "This is an incredibly talented, design-savvy product leader who specializes in …"
type textarea "x"
type textarea "This is an incredibly talented, design-savvy product leader who specializes in …"
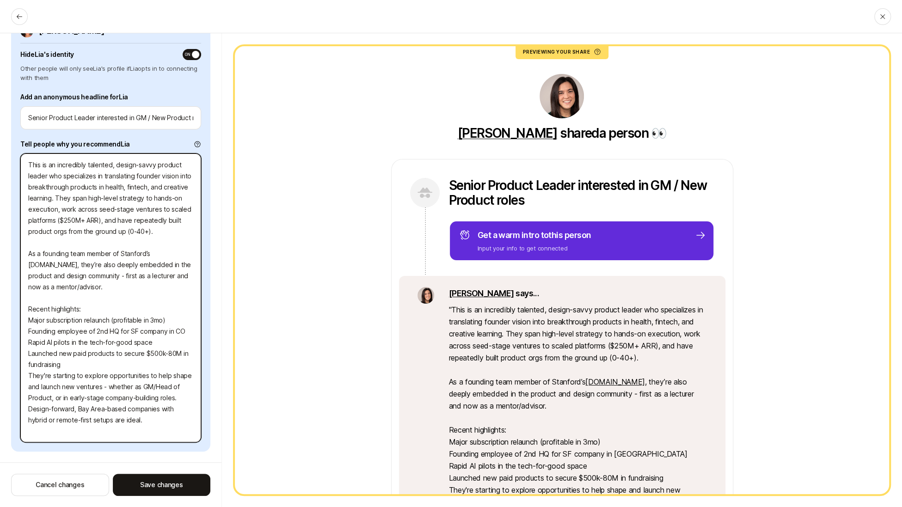
type textarea "x"
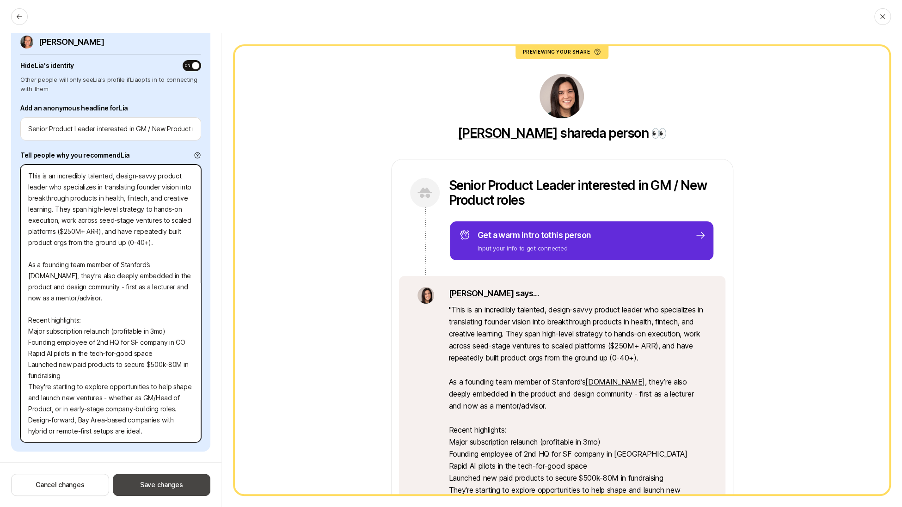
type textarea "This is an incredibly talented, design-savvy product leader who specializes in …"
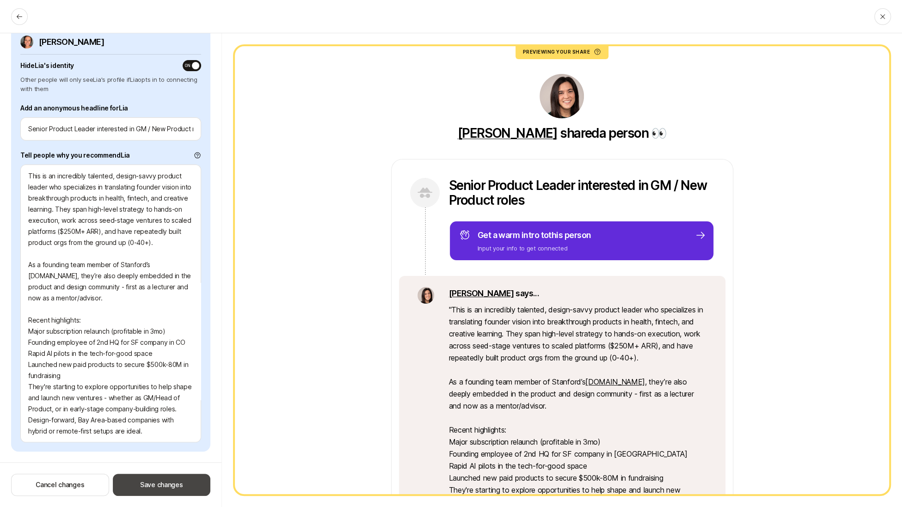
click at [156, 491] on button "Save changes" at bounding box center [162, 485] width 98 height 22
type textarea "x"
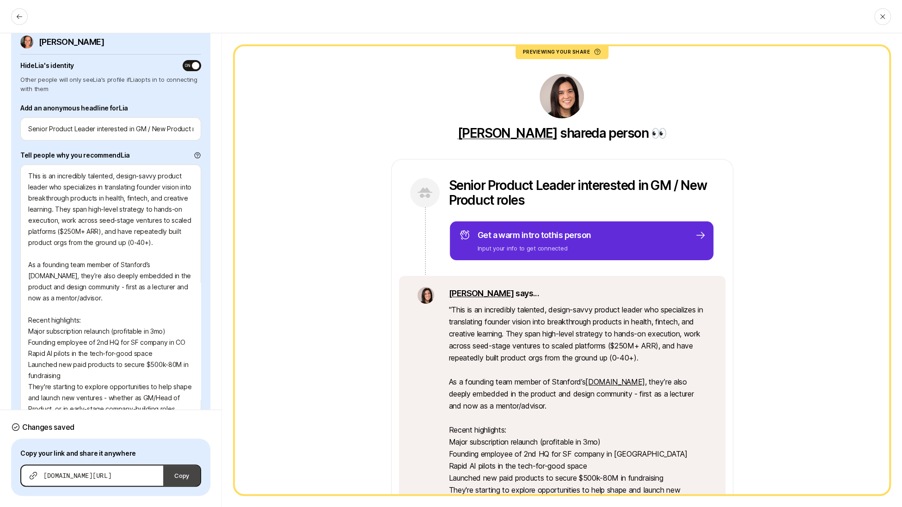
click at [180, 476] on button "Copy" at bounding box center [181, 476] width 37 height 20
